Goal: Task Accomplishment & Management: Manage account settings

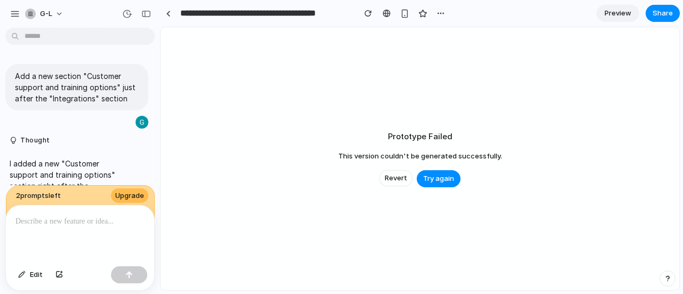
scroll to position [1939, 0]
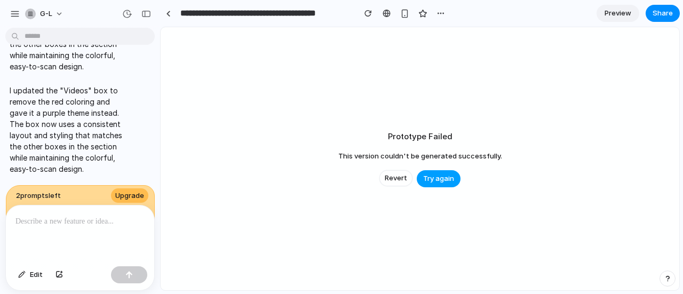
click at [440, 185] on button "Try again" at bounding box center [439, 178] width 44 height 17
click at [444, 13] on div "button" at bounding box center [440, 13] width 9 height 9
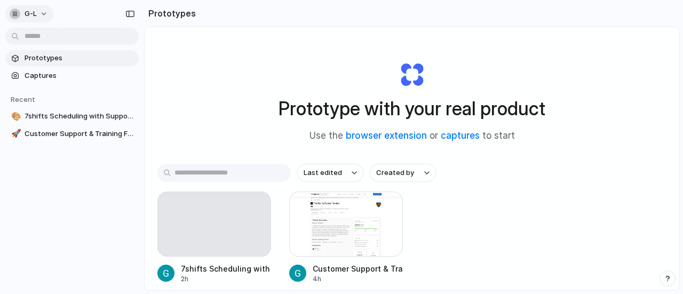
click at [38, 18] on button "g-l" at bounding box center [29, 13] width 48 height 17
click at [49, 38] on span "Settings" at bounding box center [39, 38] width 29 height 10
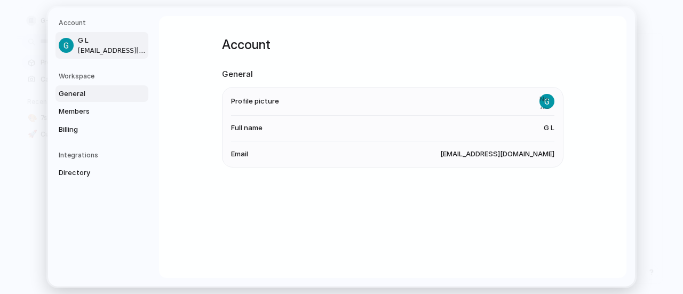
click at [78, 91] on span "General" at bounding box center [93, 93] width 68 height 11
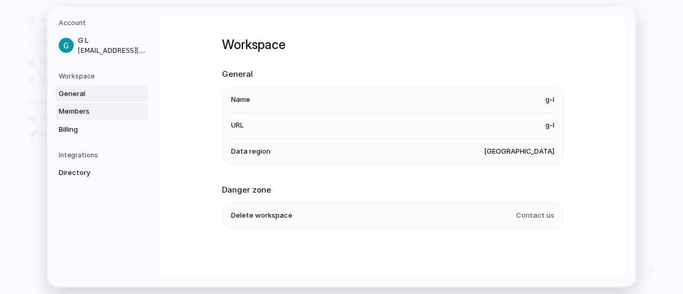
click at [75, 108] on span "Members" at bounding box center [93, 111] width 68 height 11
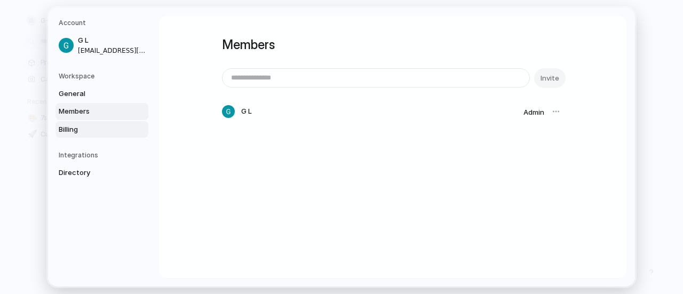
click at [75, 124] on span "Billing" at bounding box center [93, 129] width 68 height 11
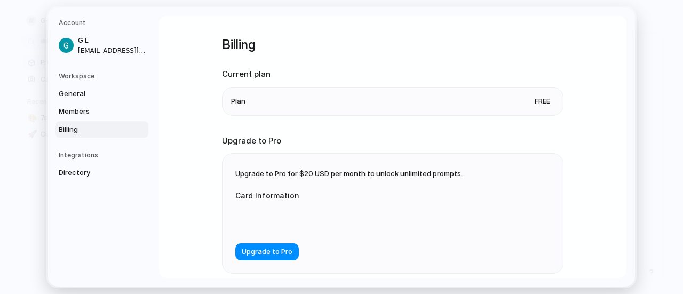
click at [293, 97] on li "Plan Free" at bounding box center [392, 101] width 323 height 28
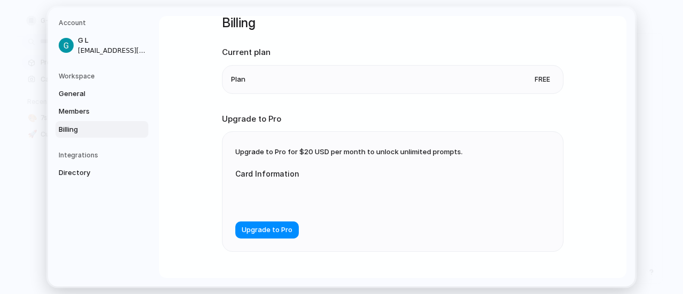
scroll to position [44, 0]
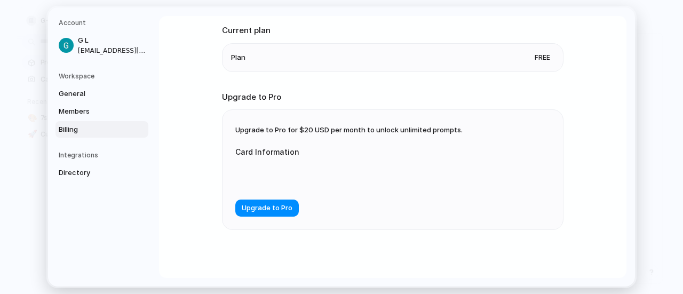
click at [631, 75] on div "Account G L gabrimail83@gmail.com Workspace General Members Billing Integration…" at bounding box center [341, 146] width 587 height 279
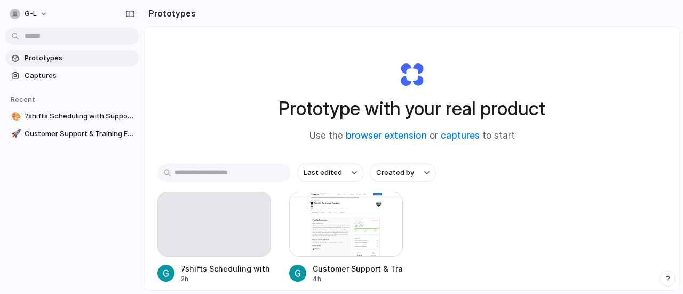
scroll to position [59, 0]
click at [40, 17] on button "g-l" at bounding box center [29, 13] width 48 height 17
click at [44, 31] on li "Settings" at bounding box center [51, 37] width 89 height 17
